Goal: Task Accomplishment & Management: Manage account settings

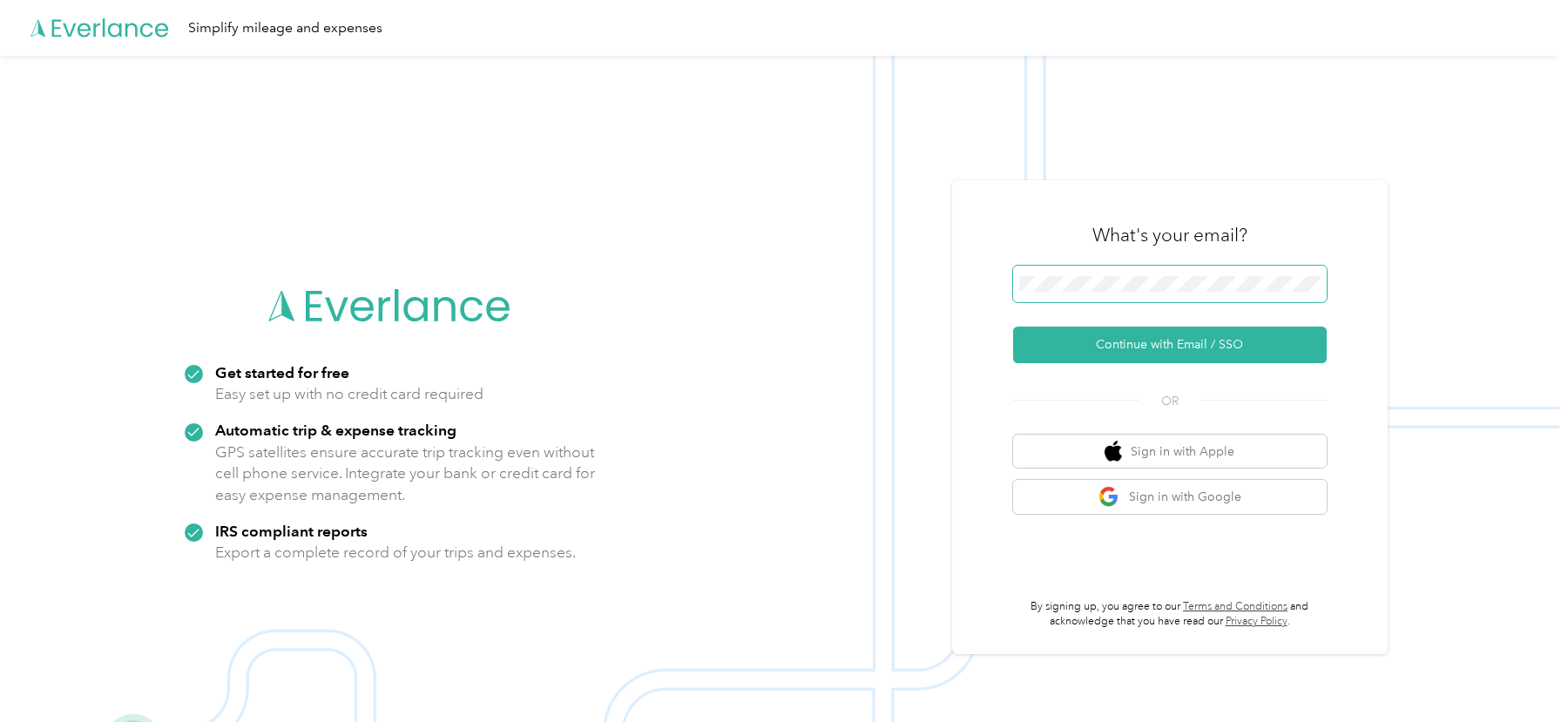
click at [1179, 265] on div "What's your email? Continue with Email / SSO OR Sign in with Apple Sign in with…" at bounding box center [1170, 417] width 314 height 425
click at [1115, 333] on button "Continue with Email / SSO" at bounding box center [1170, 345] width 314 height 36
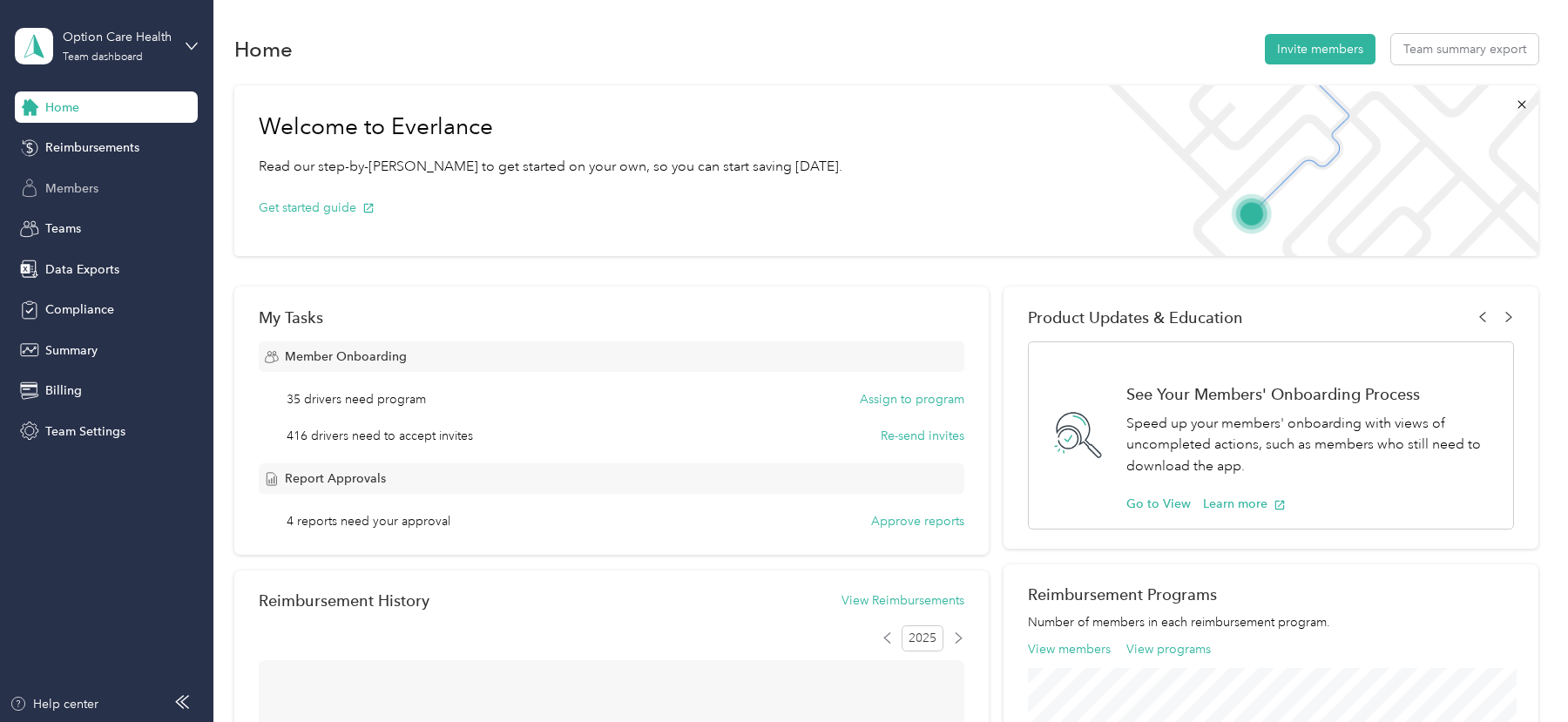
click at [83, 178] on div "Members" at bounding box center [105, 188] width 183 height 32
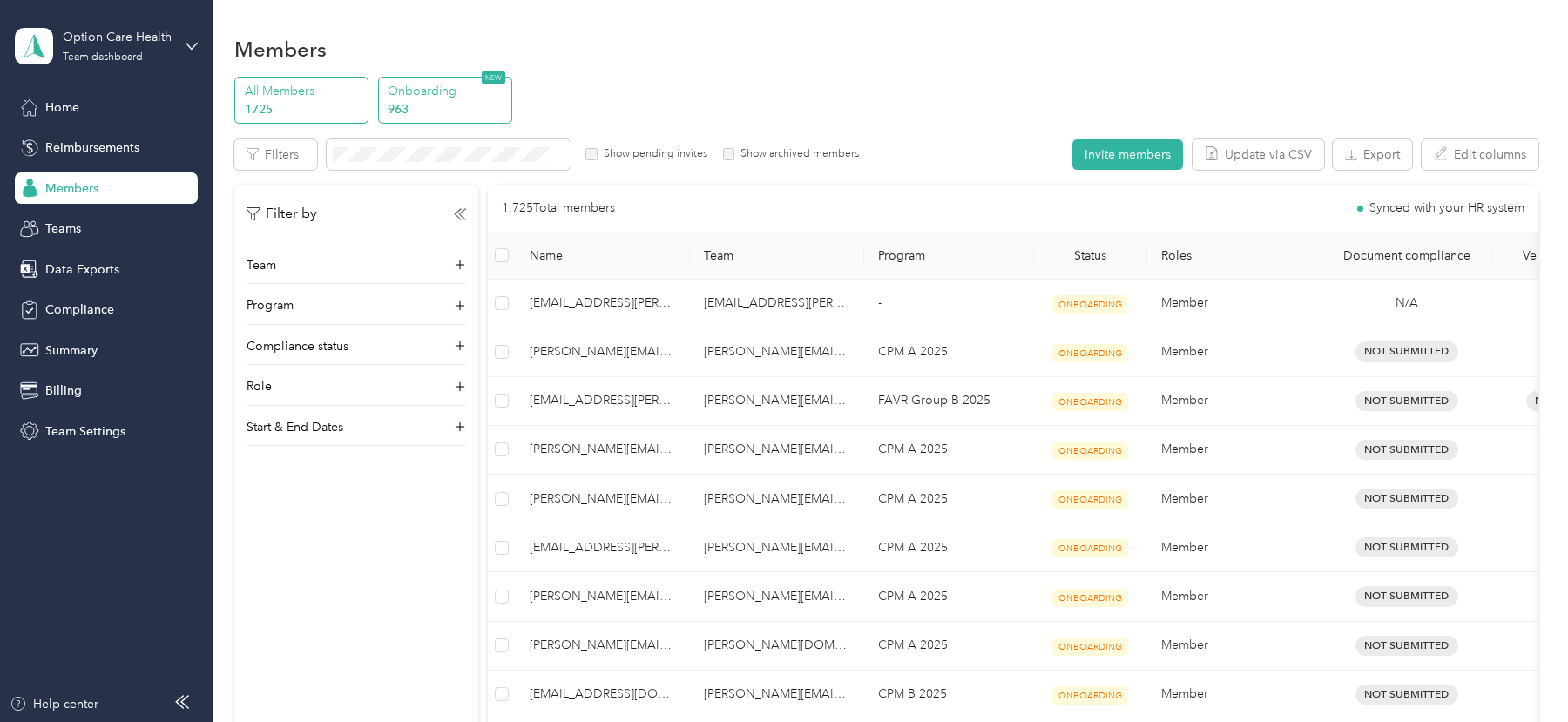
click at [464, 103] on p "963" at bounding box center [447, 109] width 119 height 18
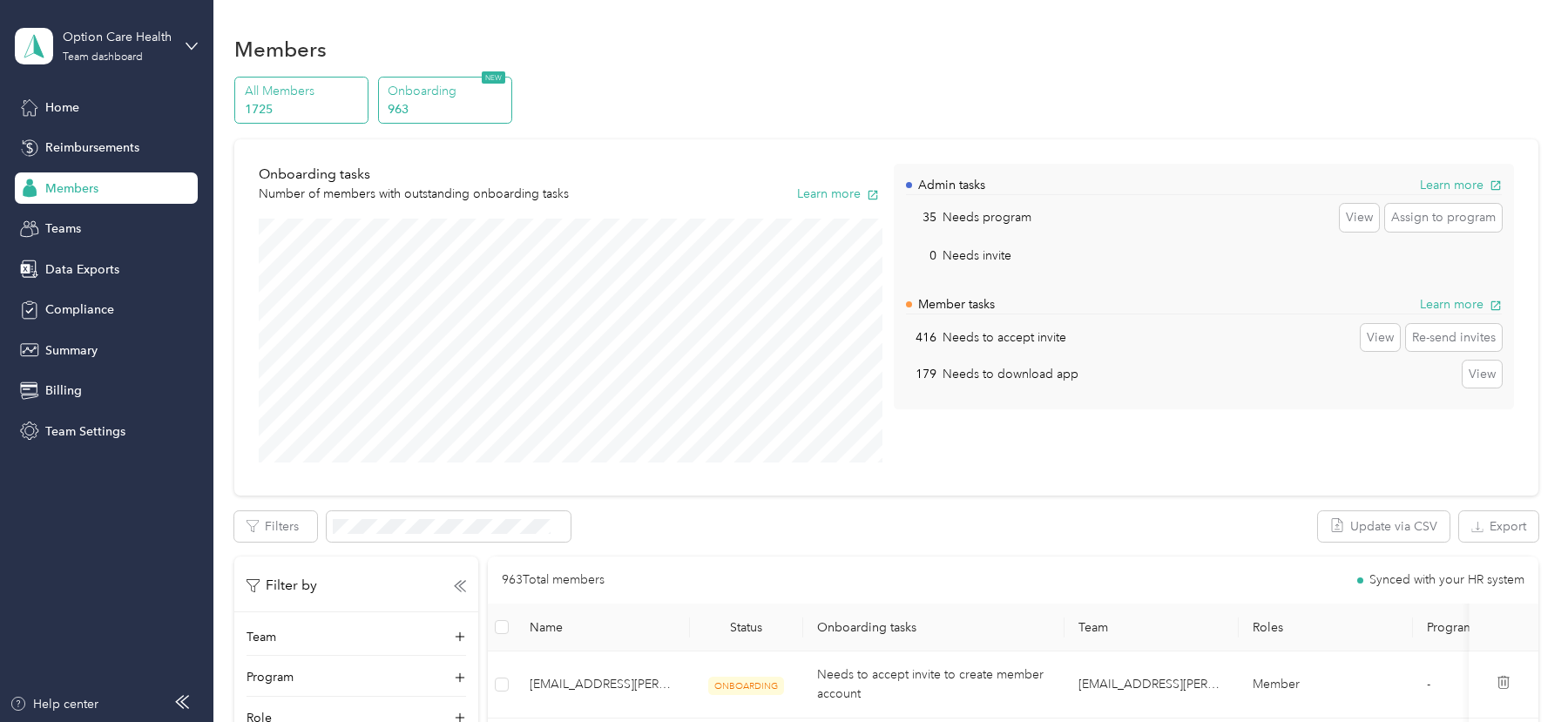
click at [329, 115] on p "1725" at bounding box center [304, 109] width 119 height 18
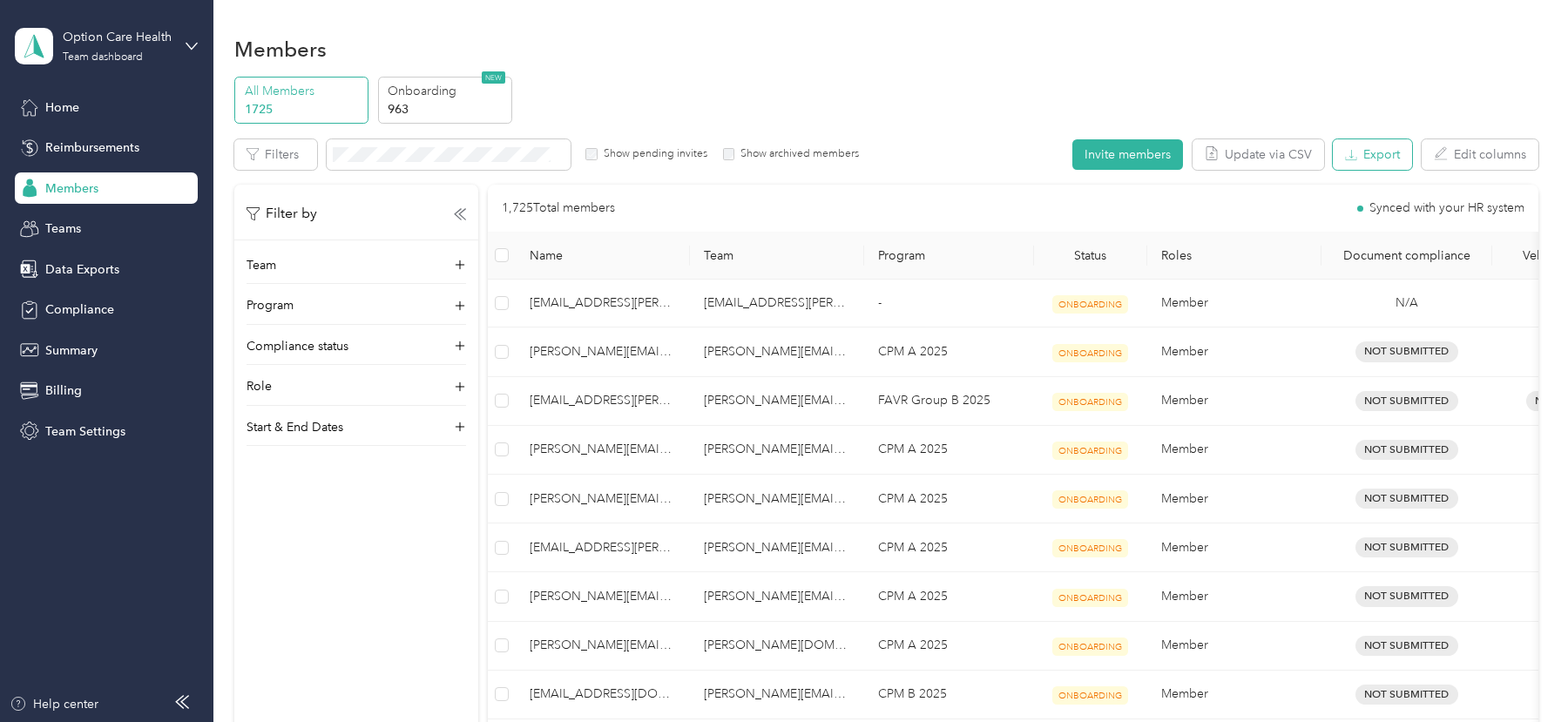
click at [1385, 149] on button "Export" at bounding box center [1372, 155] width 79 height 31
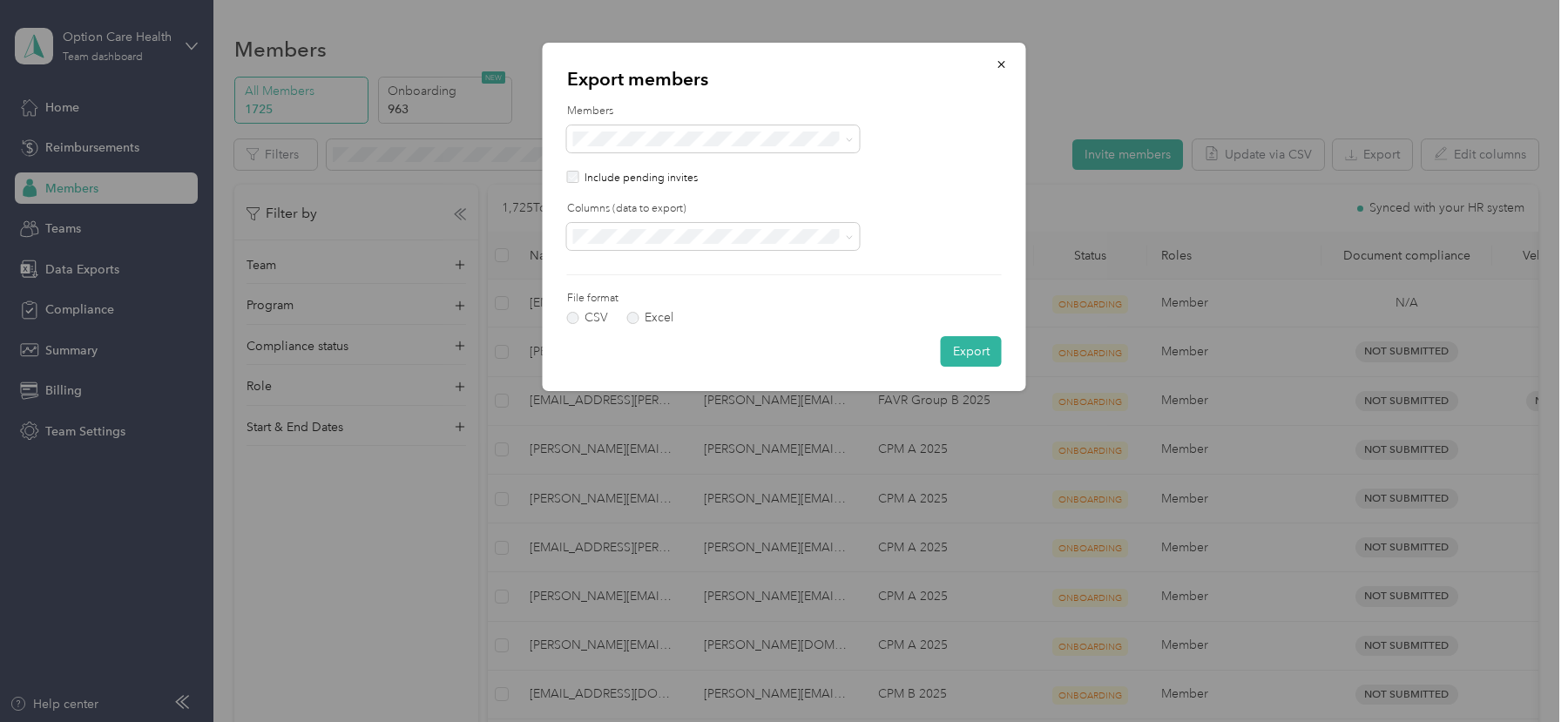
click at [612, 294] on span "All columns" at bounding box center [610, 295] width 63 height 14
click at [974, 354] on button "Export" at bounding box center [972, 351] width 61 height 31
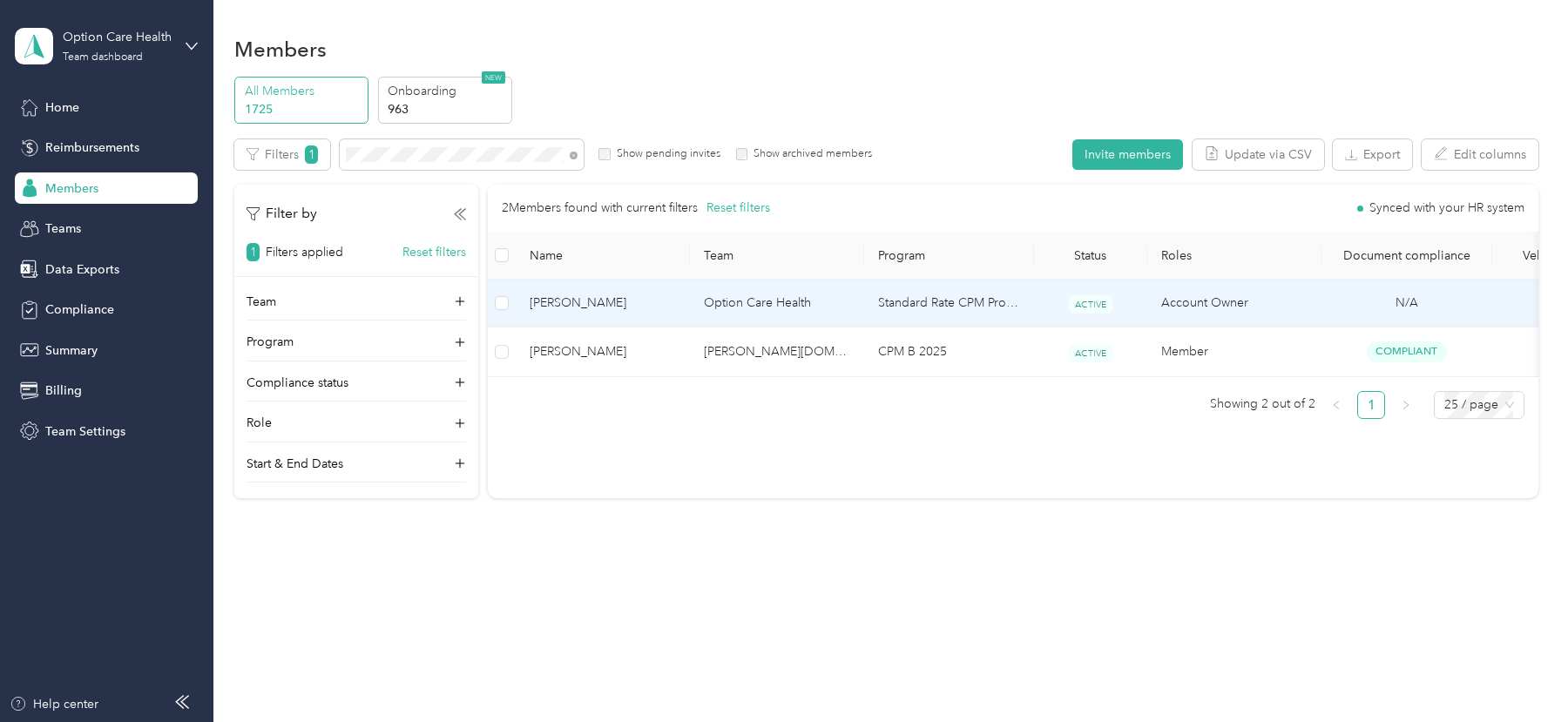
click at [699, 299] on td "Option Care Health" at bounding box center [777, 304] width 174 height 48
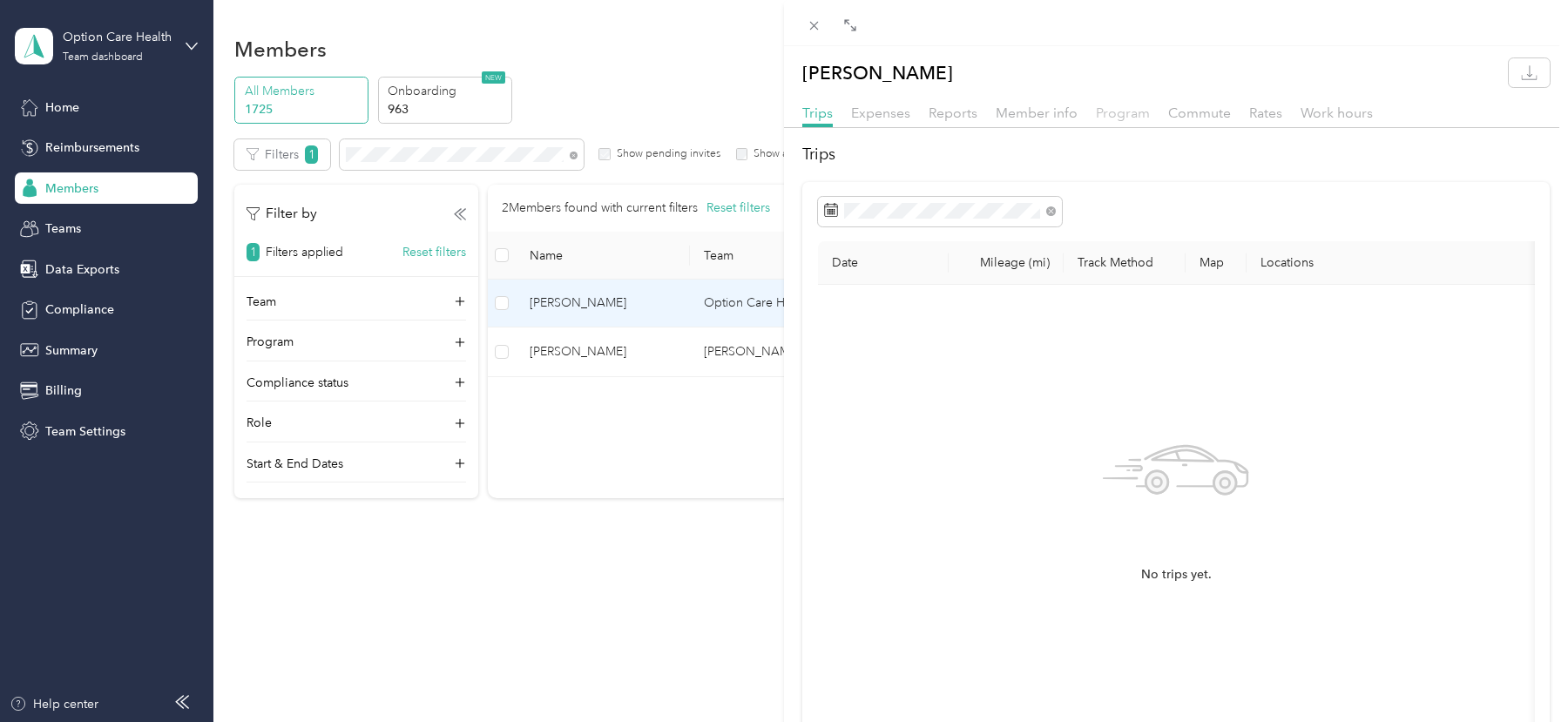
click at [1131, 112] on span "Program" at bounding box center [1122, 112] width 54 height 16
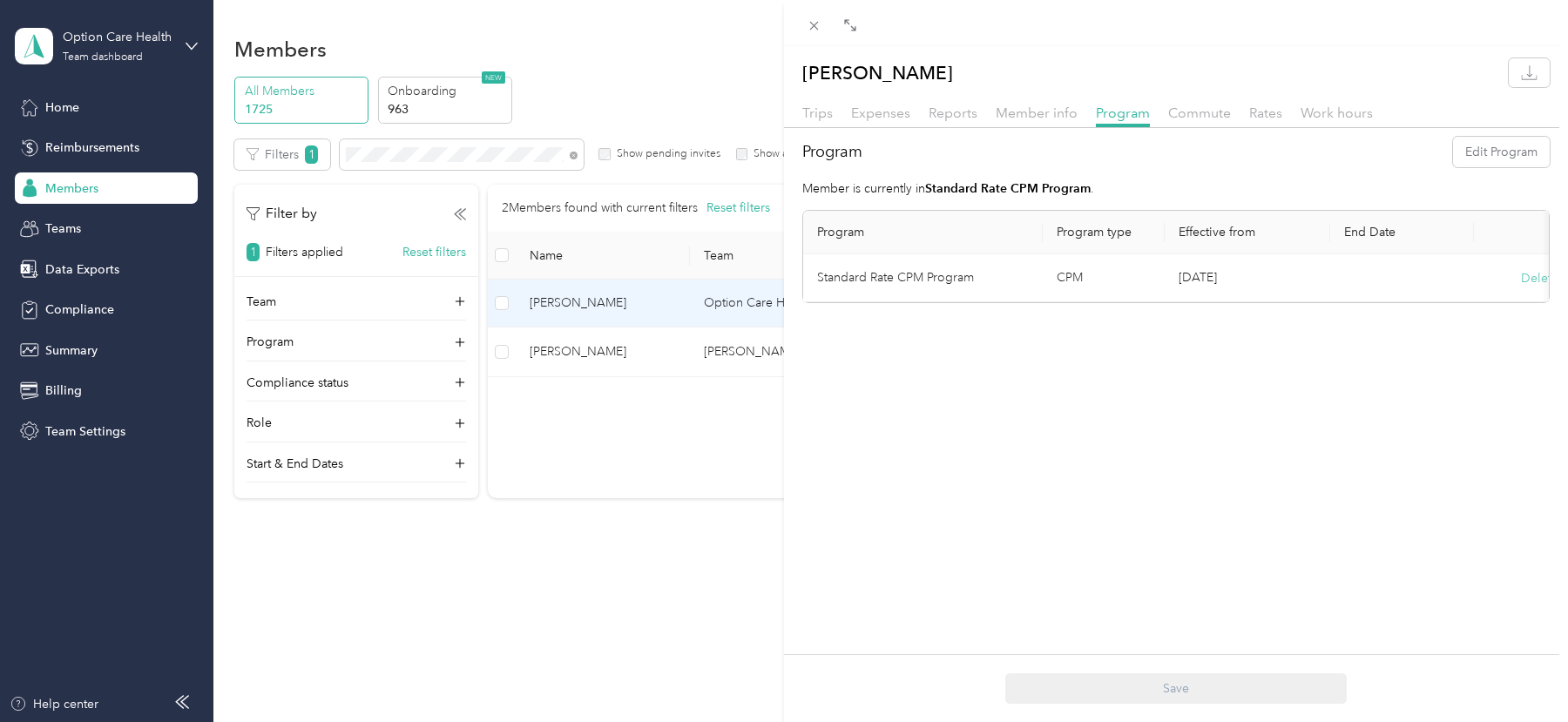
click at [1529, 272] on button "Delete" at bounding box center [1538, 278] width 37 height 18
click at [1453, 284] on button "Yes" at bounding box center [1453, 288] width 34 height 28
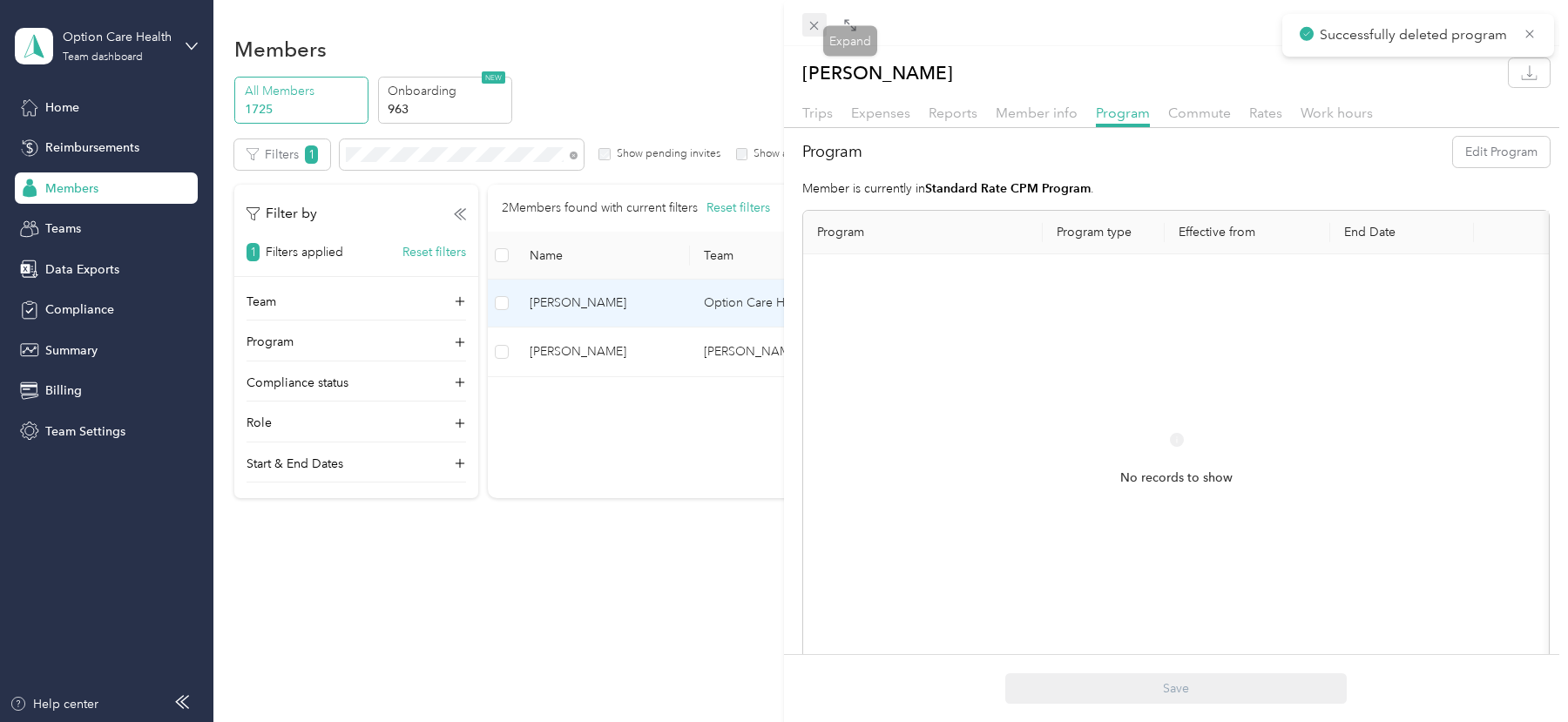
click at [814, 27] on icon at bounding box center [813, 25] width 14 height 14
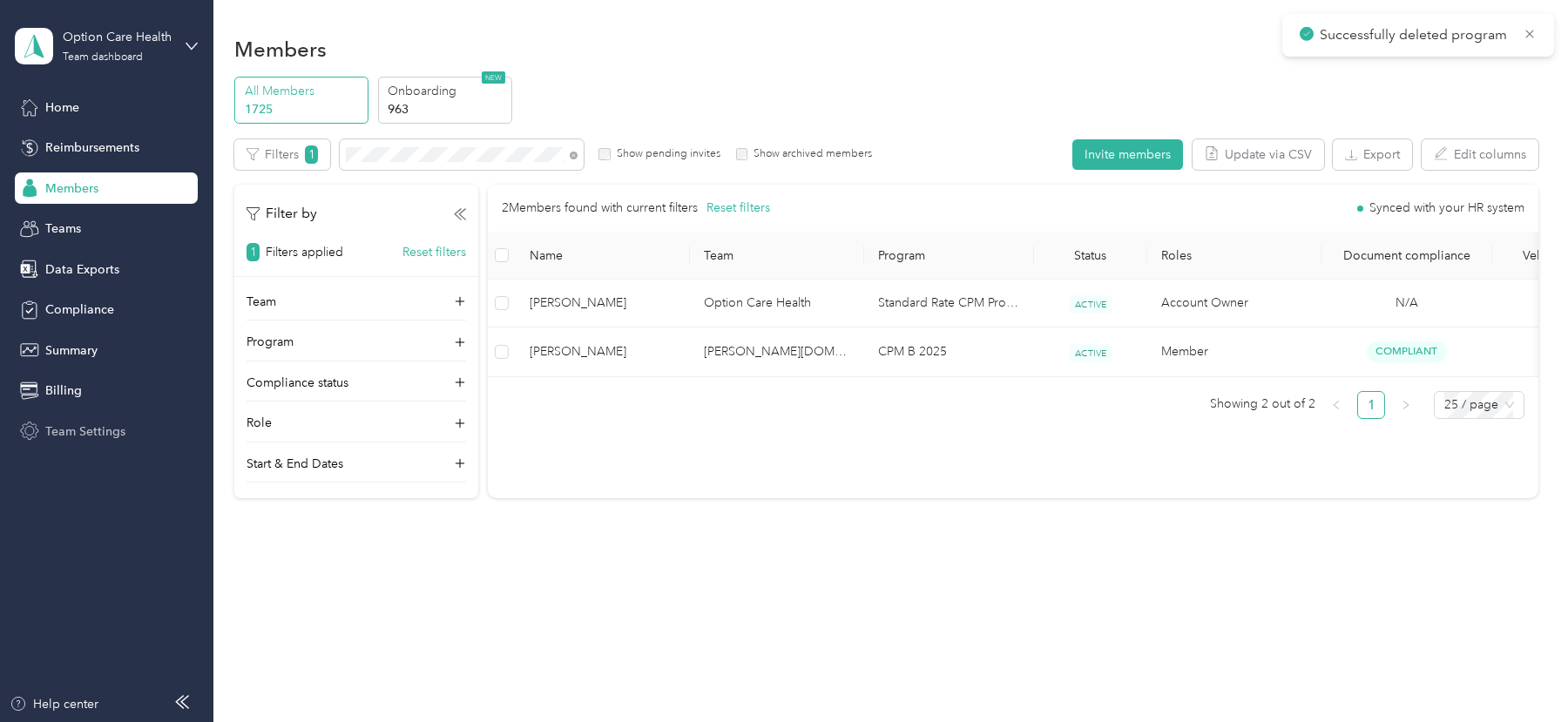
click at [115, 416] on div "Team Settings" at bounding box center [105, 431] width 183 height 32
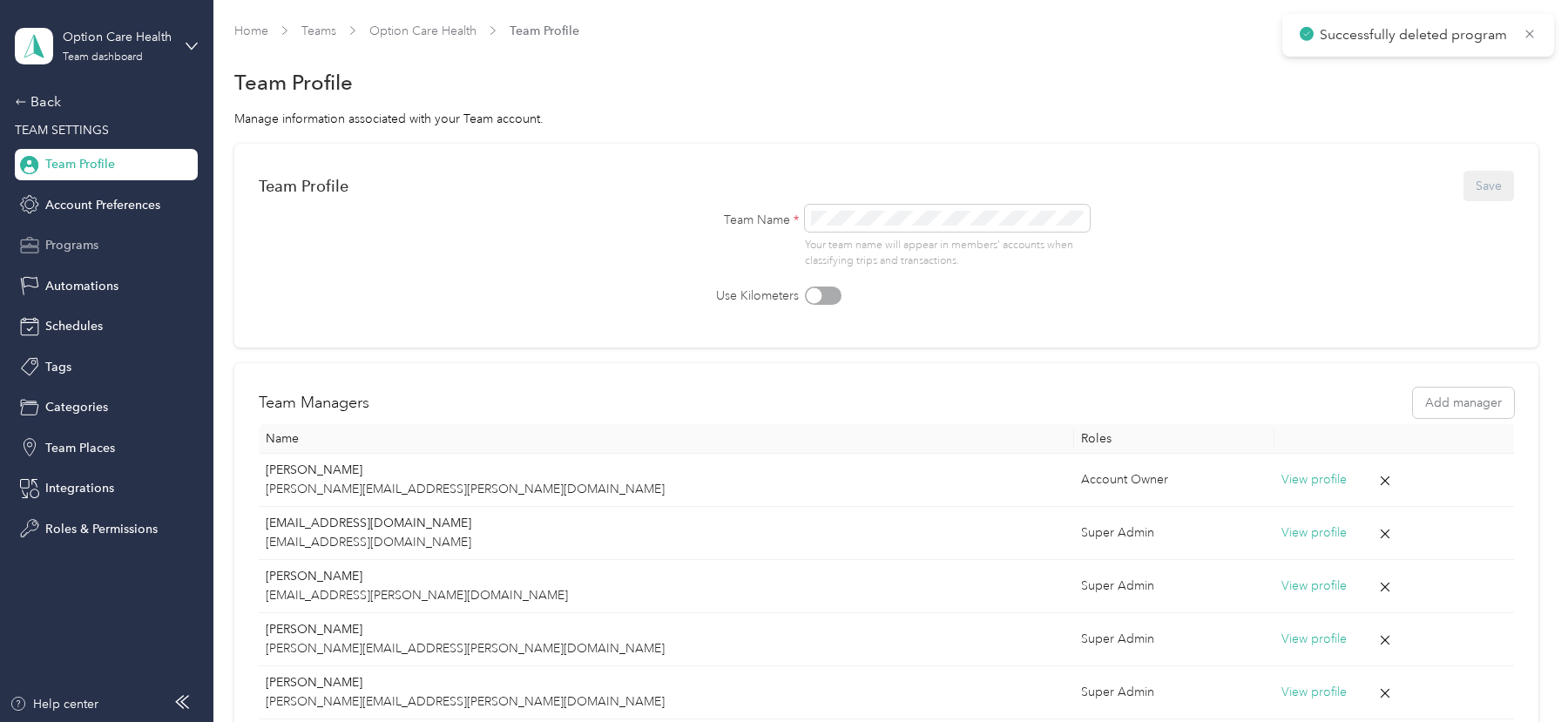
click at [85, 245] on span "Programs" at bounding box center [71, 245] width 53 height 18
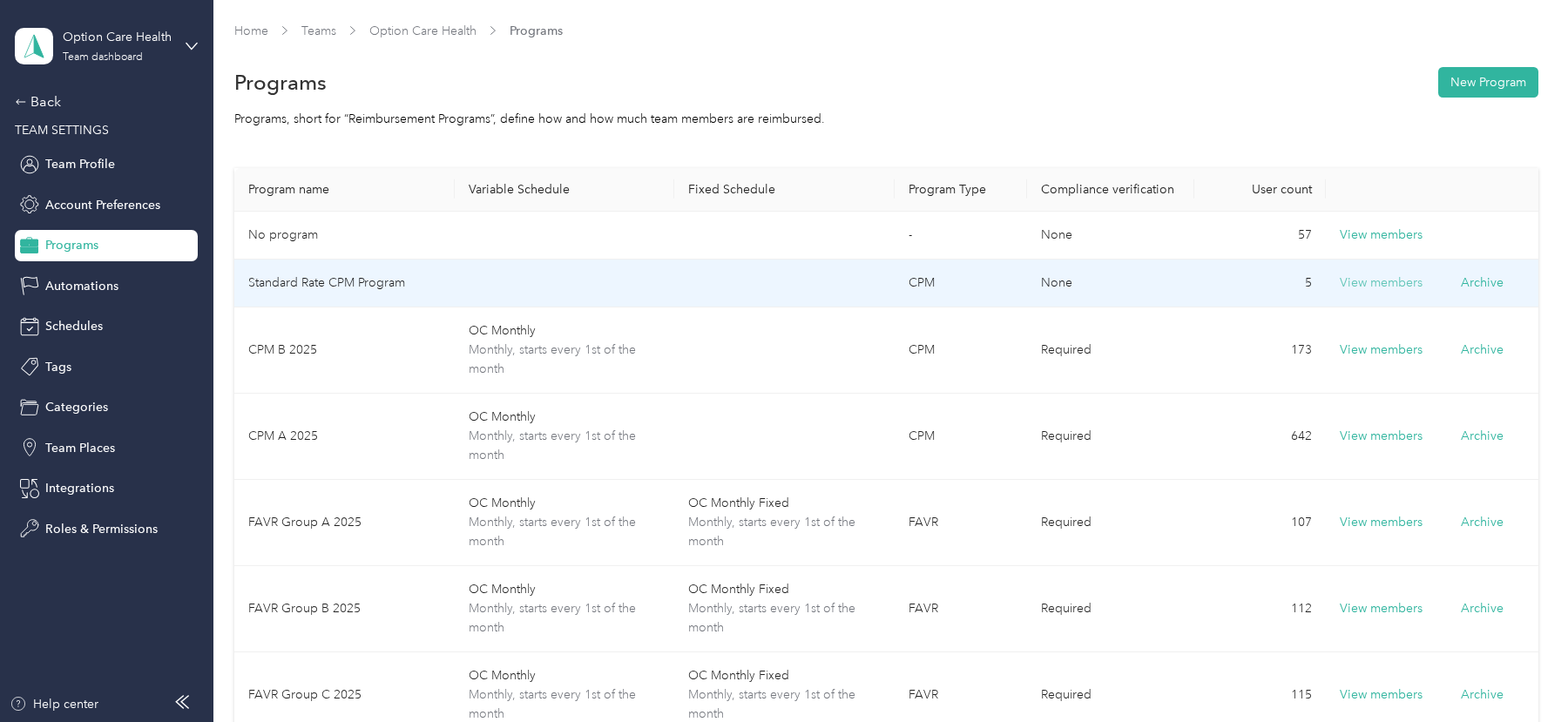
click at [1406, 282] on button "View members" at bounding box center [1380, 283] width 82 height 19
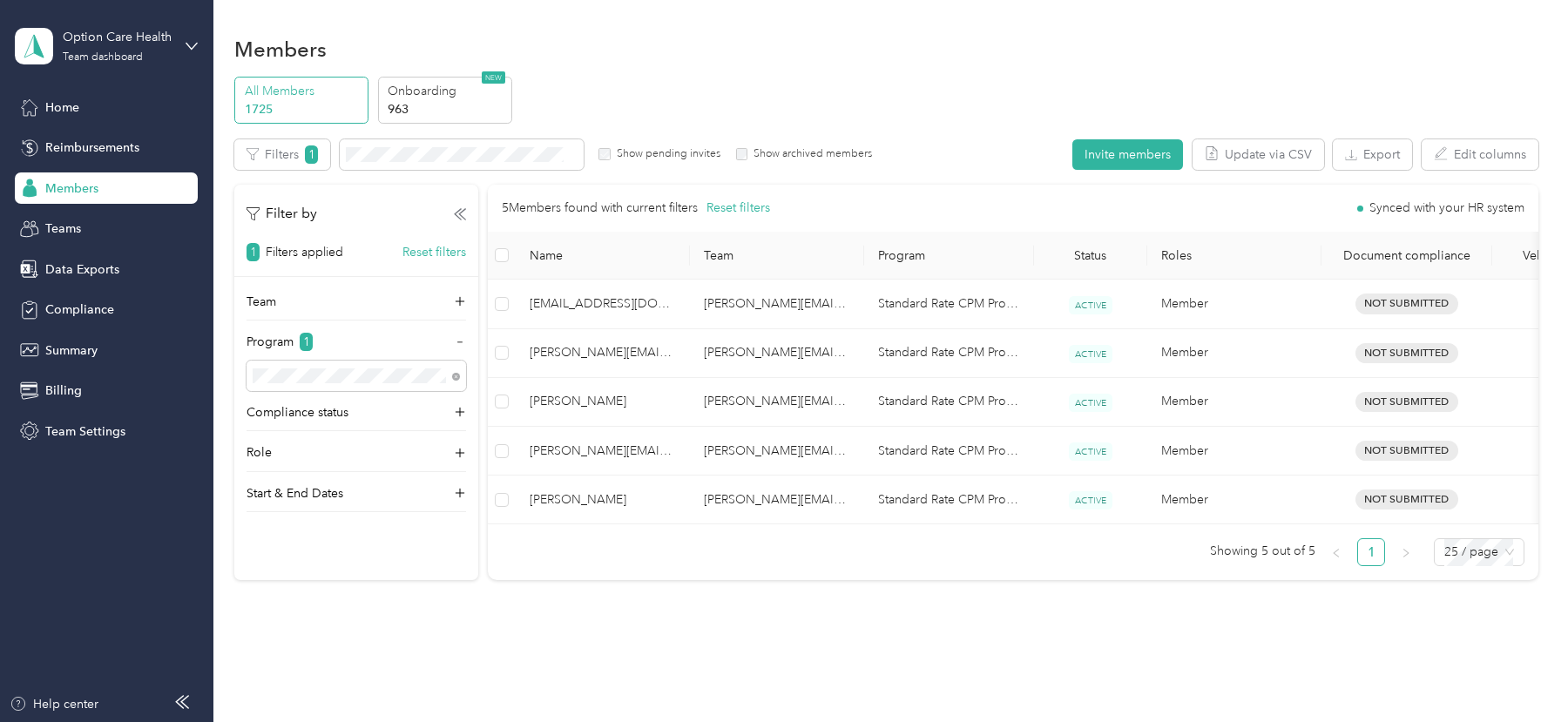
click at [185, 35] on div "Option Care Health Team dashboard" at bounding box center [105, 46] width 183 height 61
click at [124, 225] on div "Log out" at bounding box center [198, 223] width 343 height 31
